Goal: Task Accomplishment & Management: Use online tool/utility

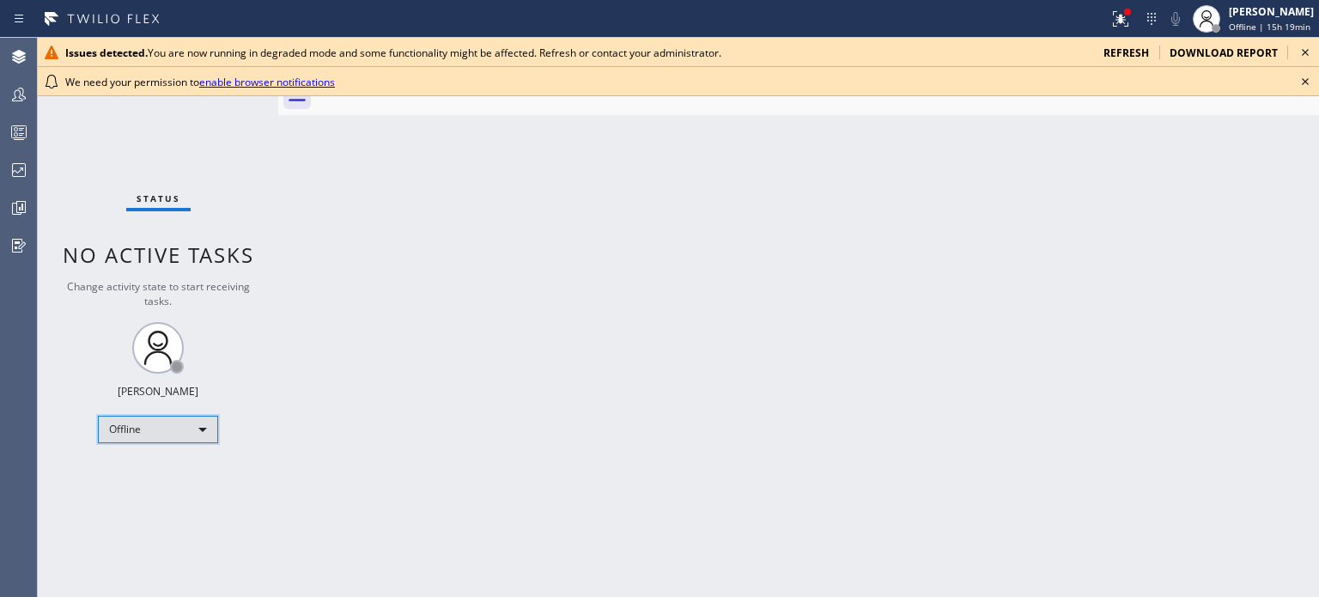
click at [199, 418] on div "Offline" at bounding box center [158, 429] width 120 height 27
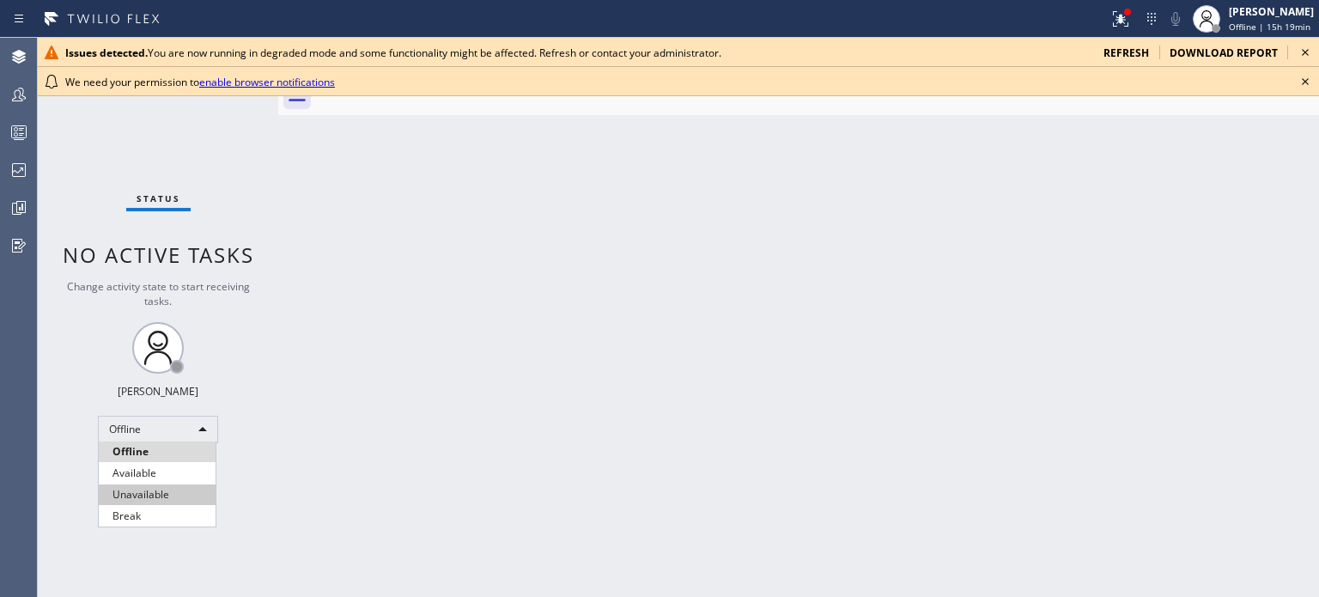
click at [167, 498] on li "Unavailable" at bounding box center [157, 494] width 117 height 21
click at [1123, 50] on span "refresh" at bounding box center [1127, 53] width 46 height 15
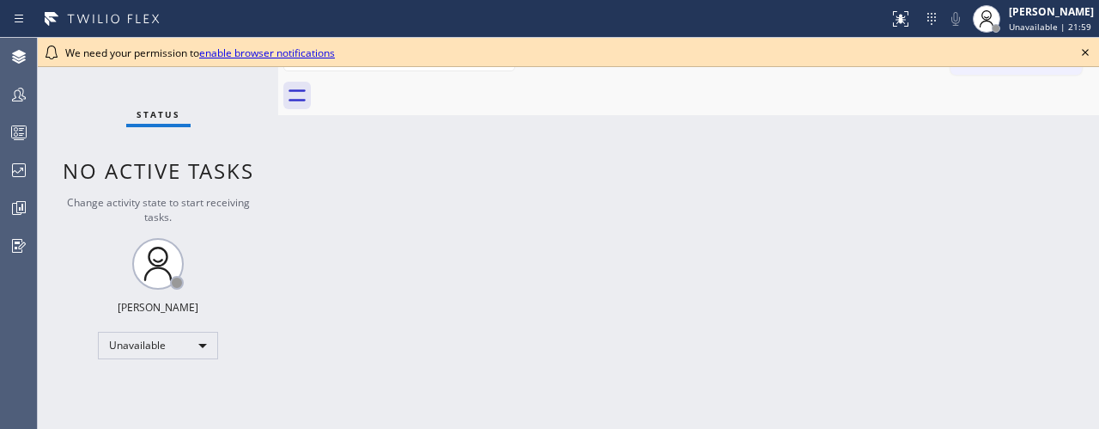
click at [1087, 49] on icon at bounding box center [1085, 52] width 21 height 21
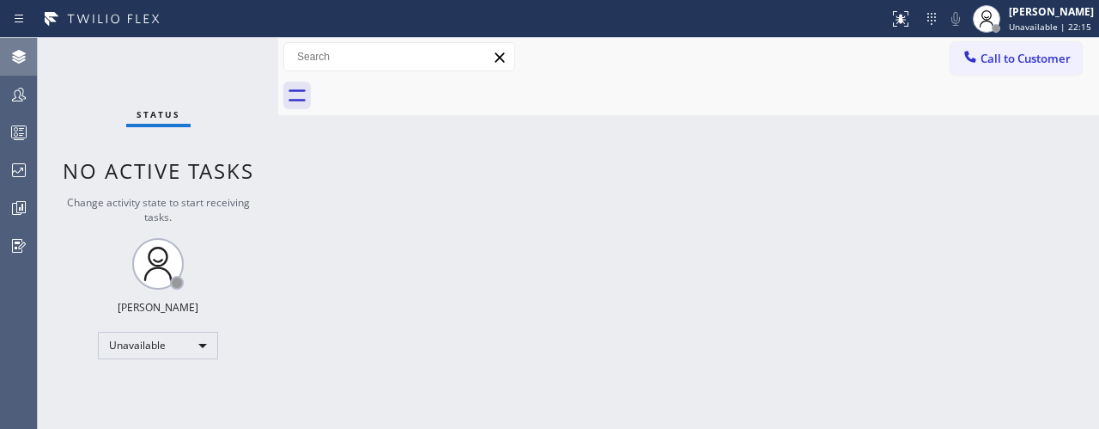
click at [20, 47] on icon at bounding box center [19, 56] width 21 height 21
click at [985, 60] on span "Call to Customer" at bounding box center [1026, 58] width 90 height 15
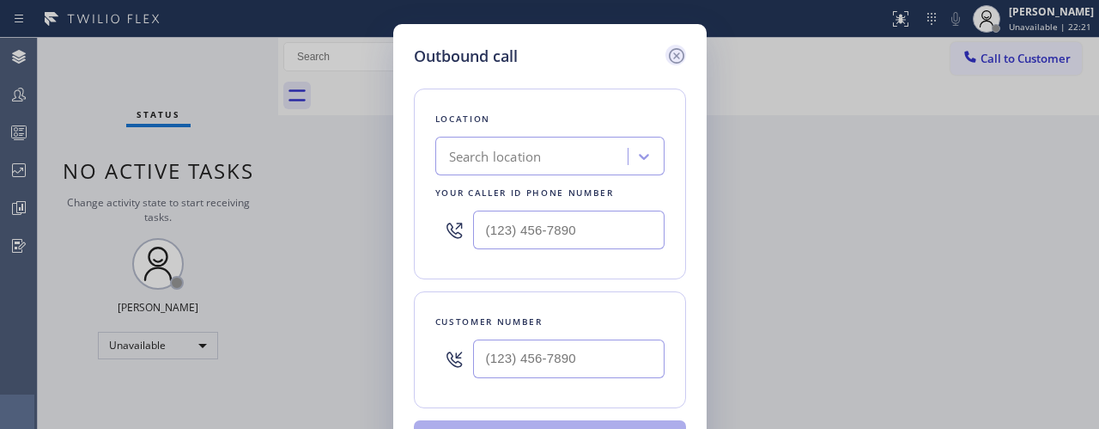
click at [674, 50] on icon at bounding box center [677, 56] width 21 height 21
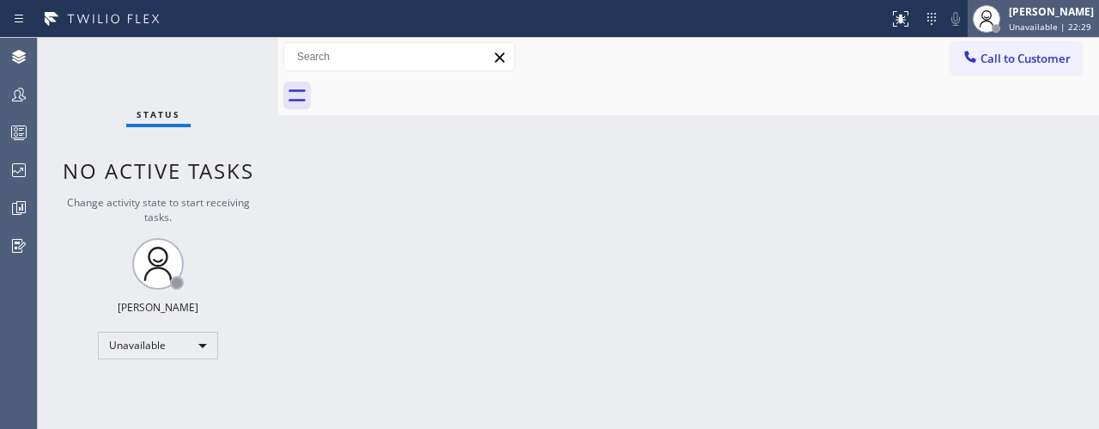
click at [1036, 21] on span "Unavailable | 22:29" at bounding box center [1050, 27] width 82 height 12
click at [734, 265] on div "Back to Dashboard Change Sender ID Customers Technicians Select a contact Outbo…" at bounding box center [688, 233] width 821 height 391
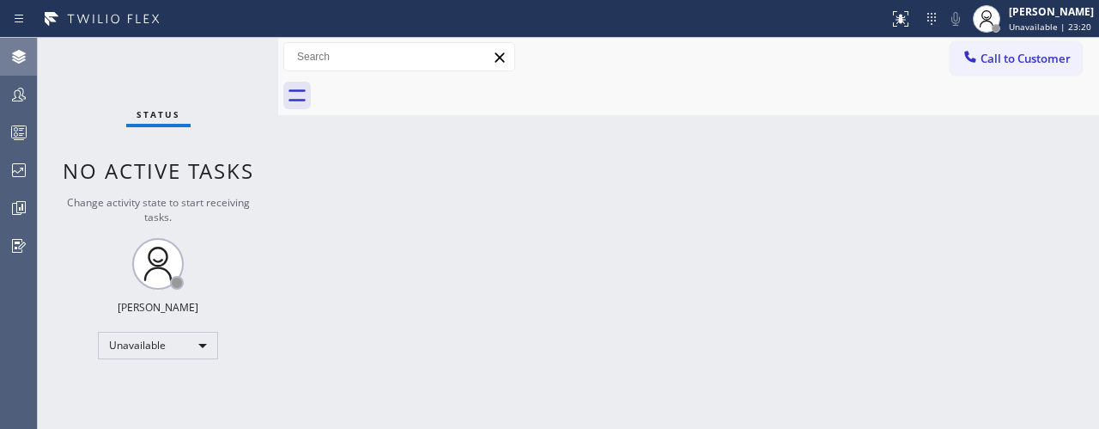
click at [16, 53] on icon at bounding box center [19, 57] width 14 height 14
click at [19, 92] on icon at bounding box center [19, 94] width 21 height 21
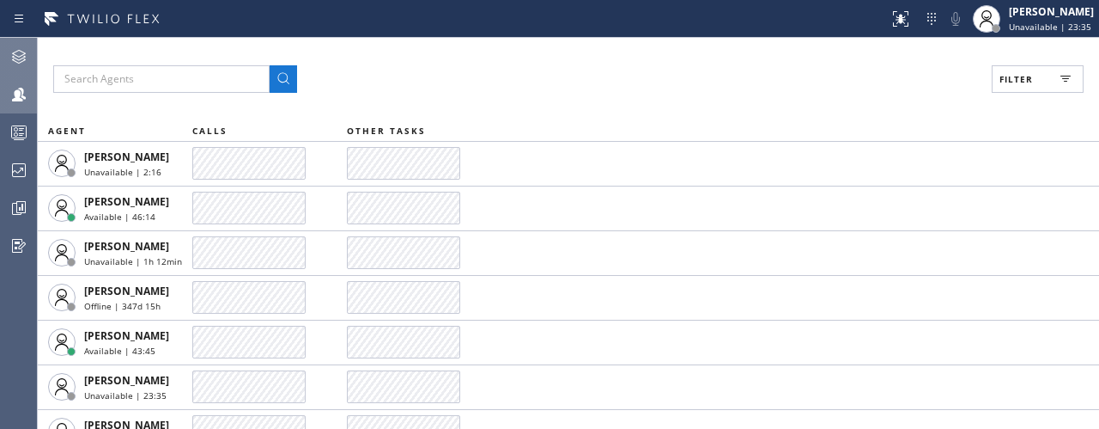
click at [11, 45] on div at bounding box center [19, 57] width 38 height 34
